Goal: Task Accomplishment & Management: Use online tool/utility

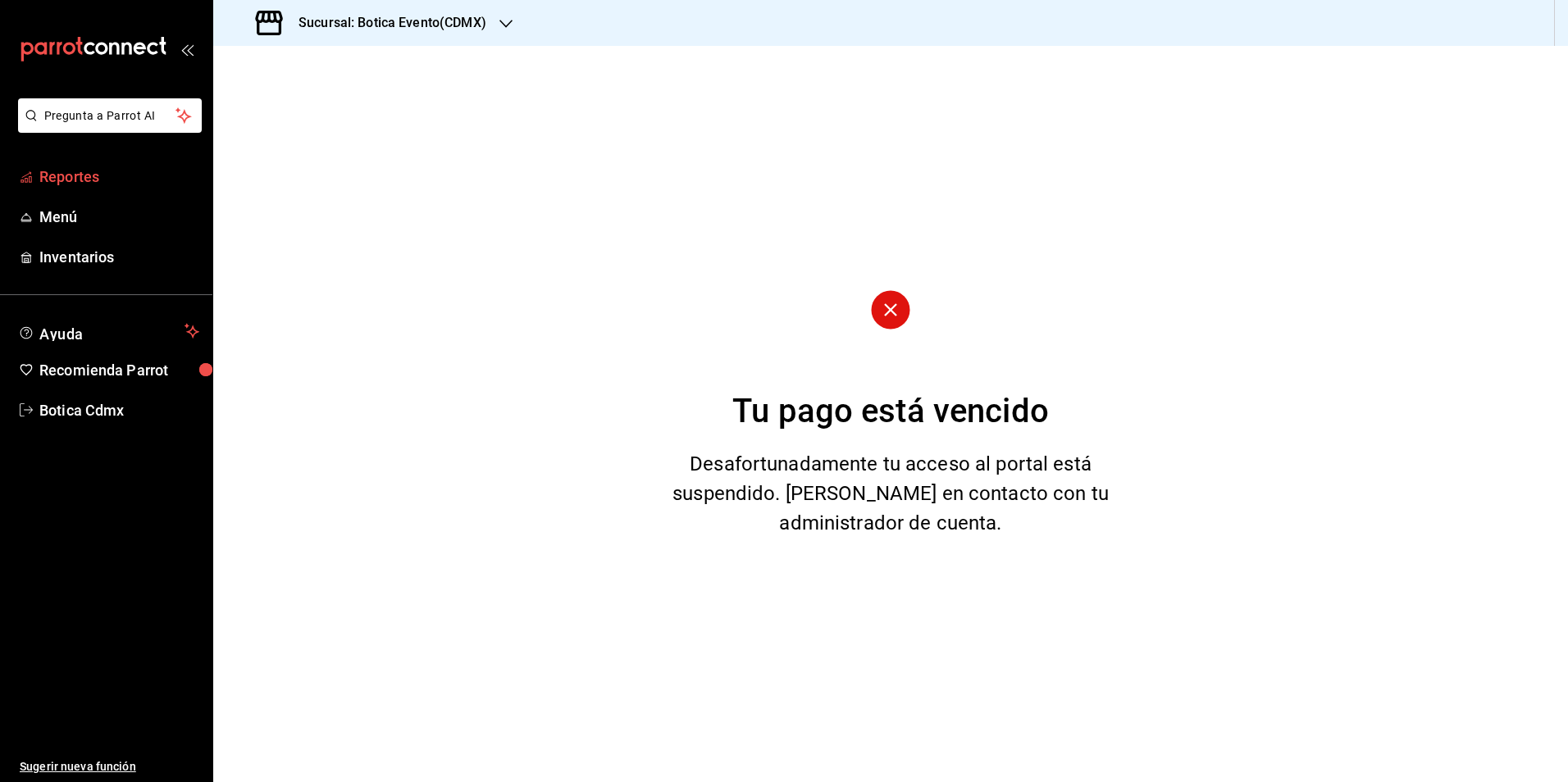
click at [96, 165] on span "Reportes" at bounding box center [119, 176] width 160 height 22
click at [503, 24] on icon "button" at bounding box center [506, 23] width 13 height 8
click at [371, 118] on div "Botica (CDMX)" at bounding box center [336, 108] width 246 height 37
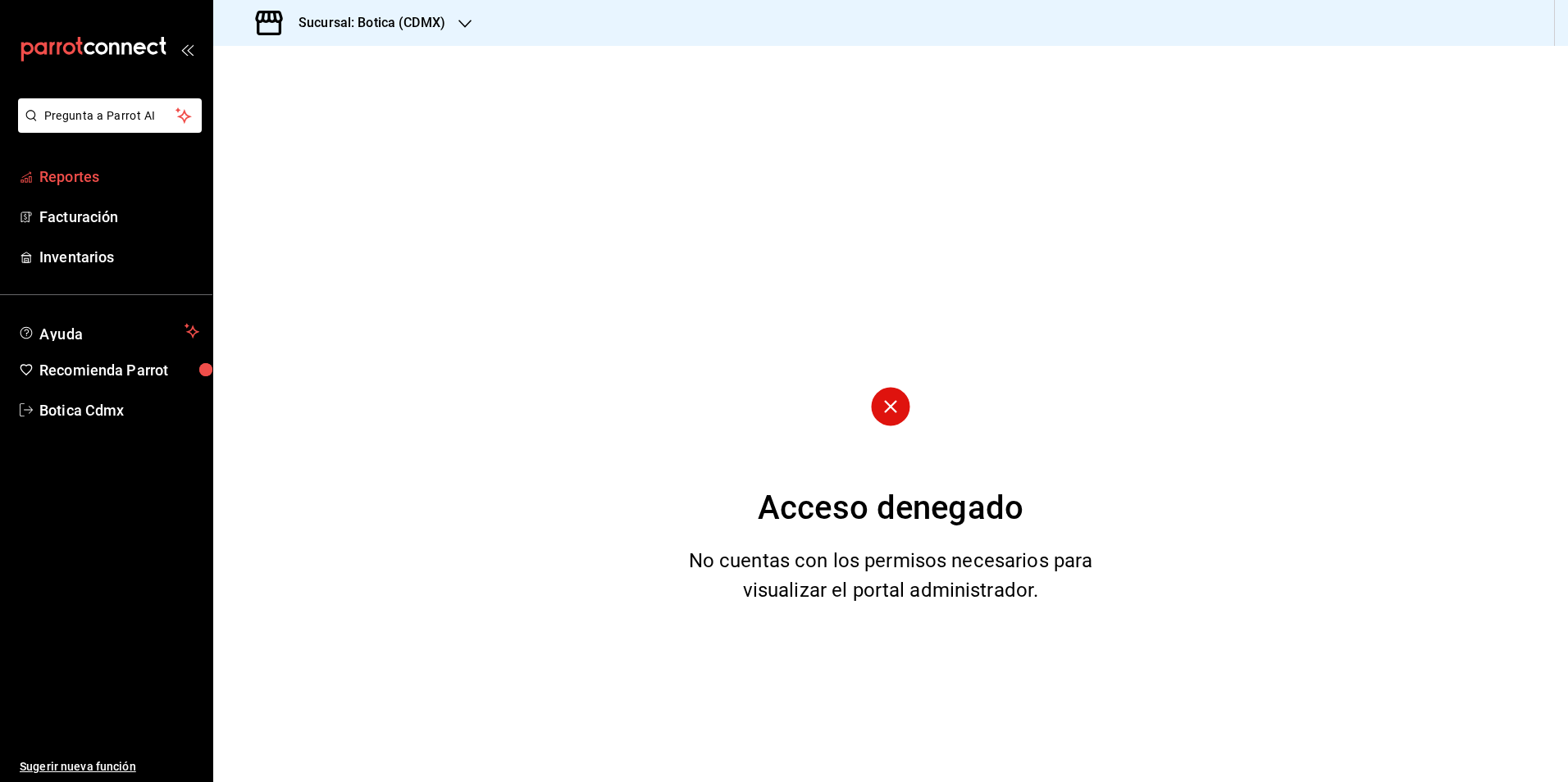
click at [62, 174] on span "Reportes" at bounding box center [119, 176] width 160 height 22
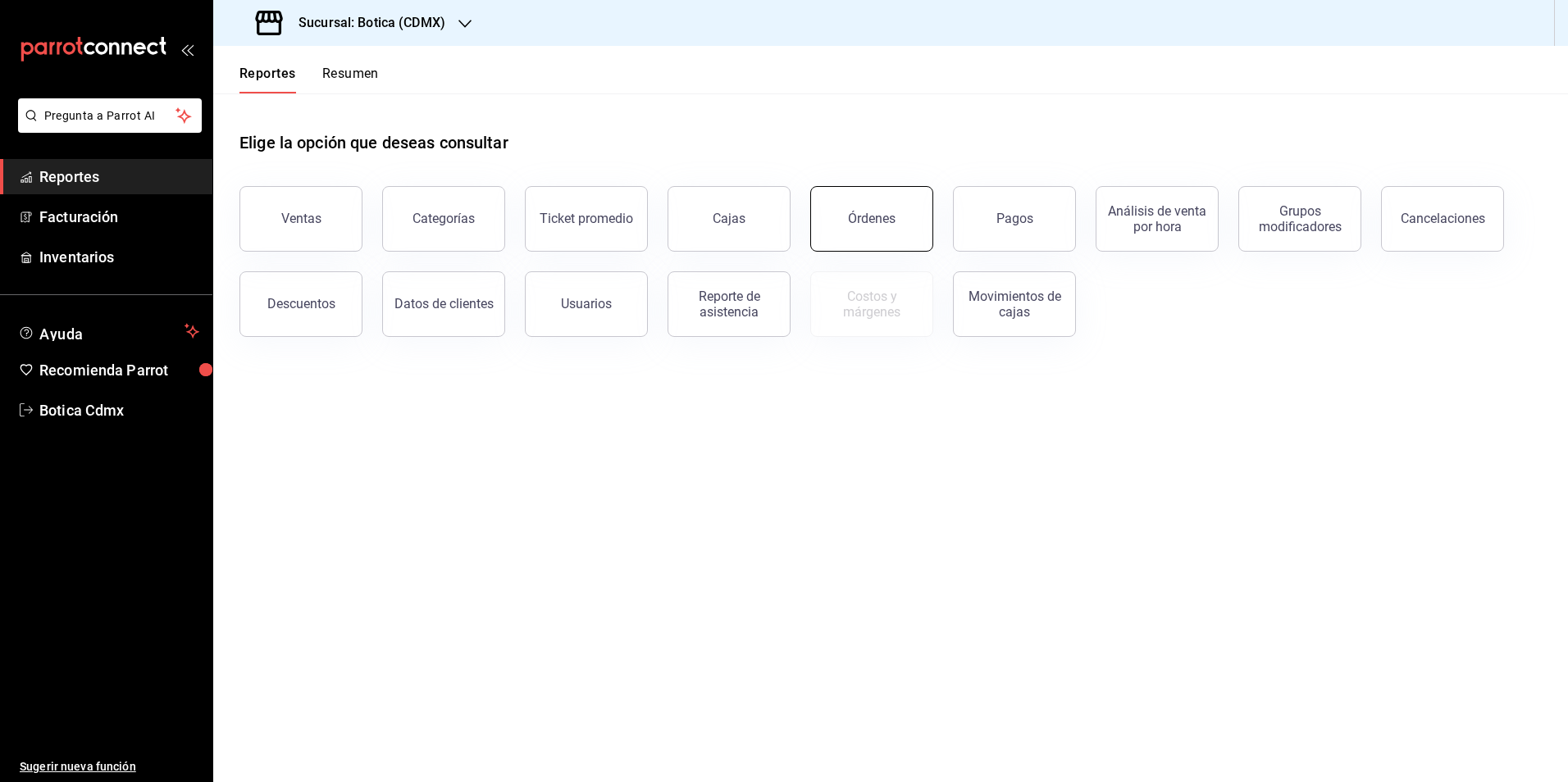
click at [871, 222] on div "Órdenes" at bounding box center [872, 218] width 48 height 16
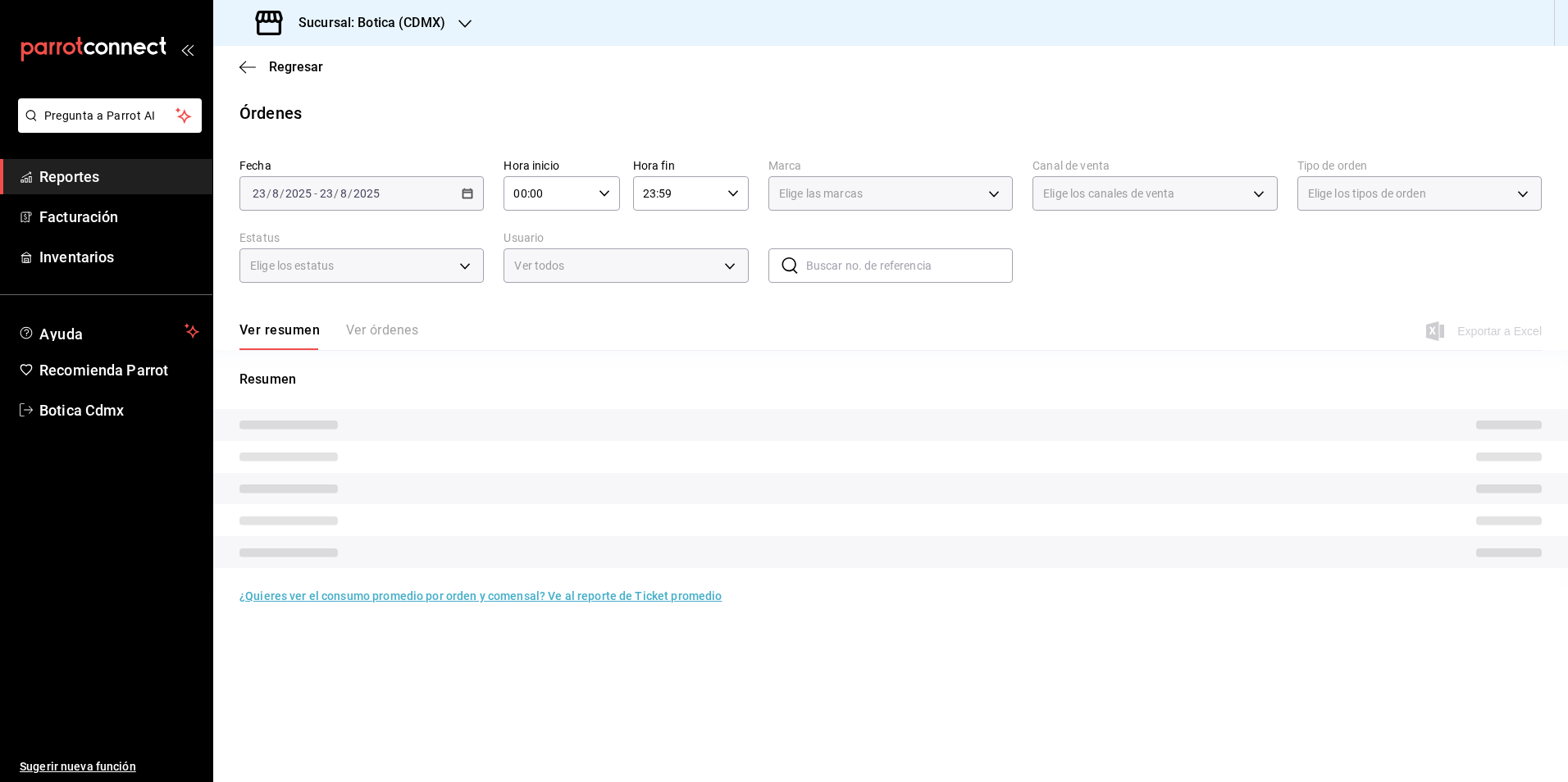
click at [102, 178] on span "Reportes" at bounding box center [119, 176] width 160 height 22
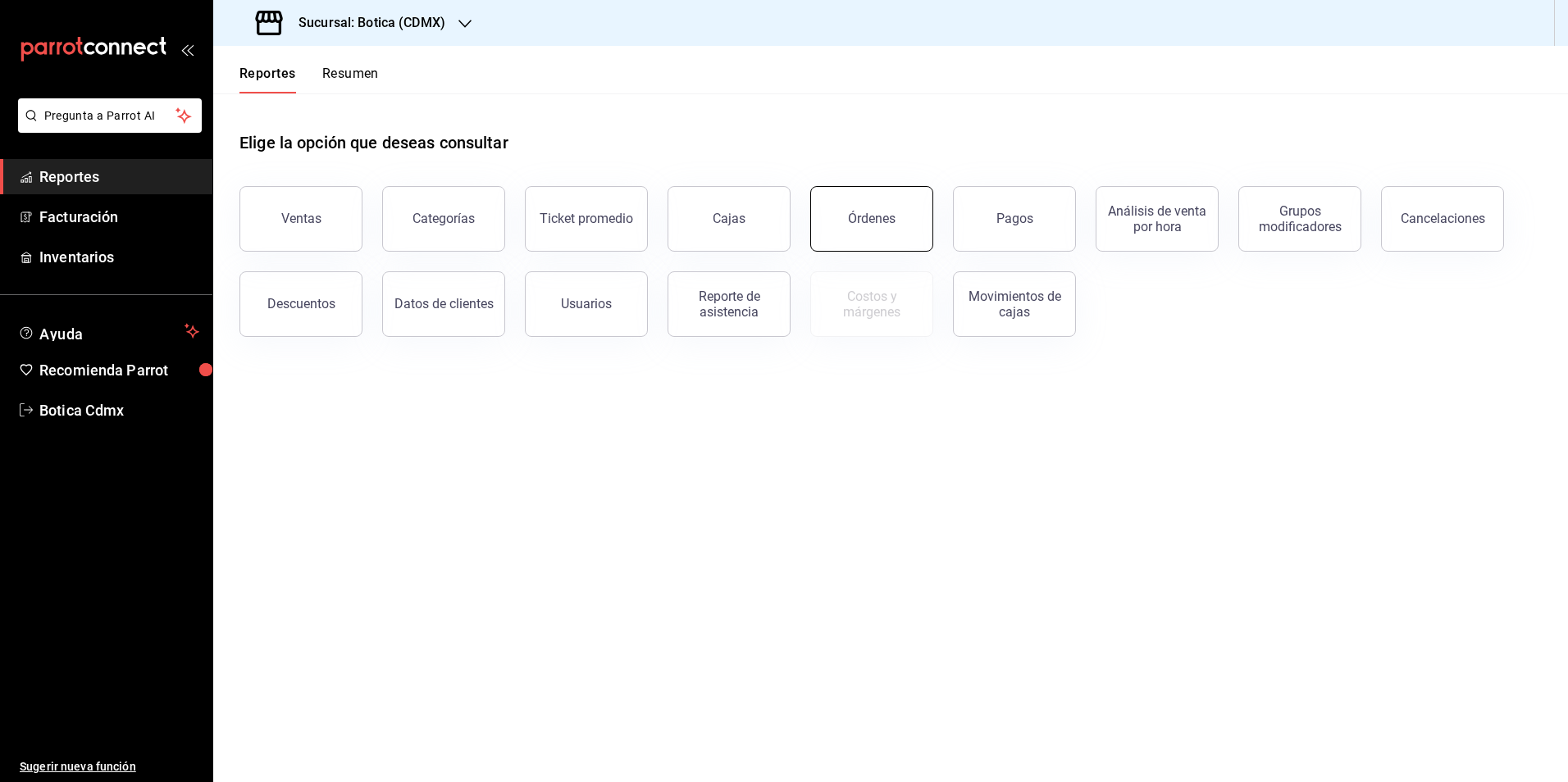
click at [860, 214] on div "Órdenes" at bounding box center [872, 218] width 48 height 16
